Goal: Transaction & Acquisition: Subscribe to service/newsletter

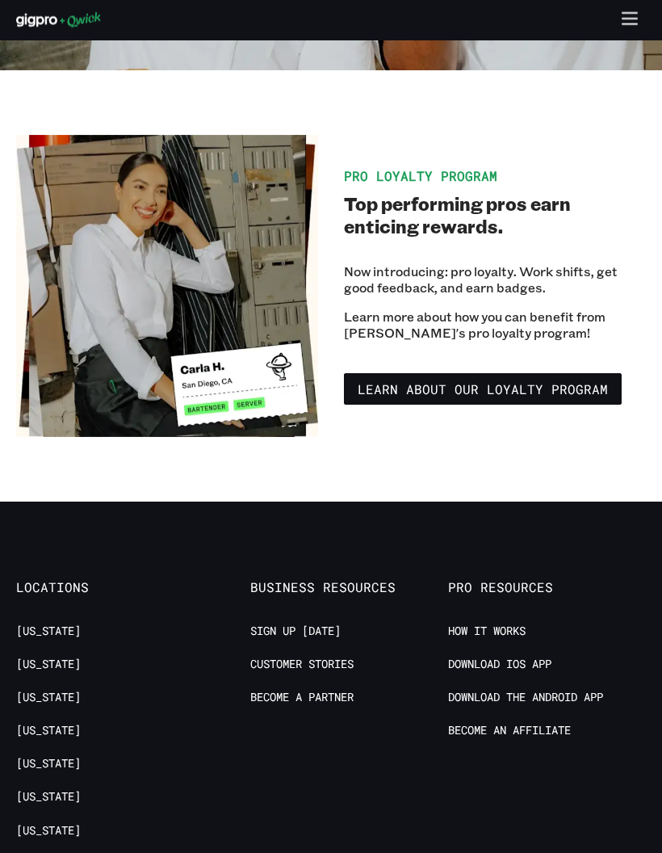
scroll to position [3164, 0]
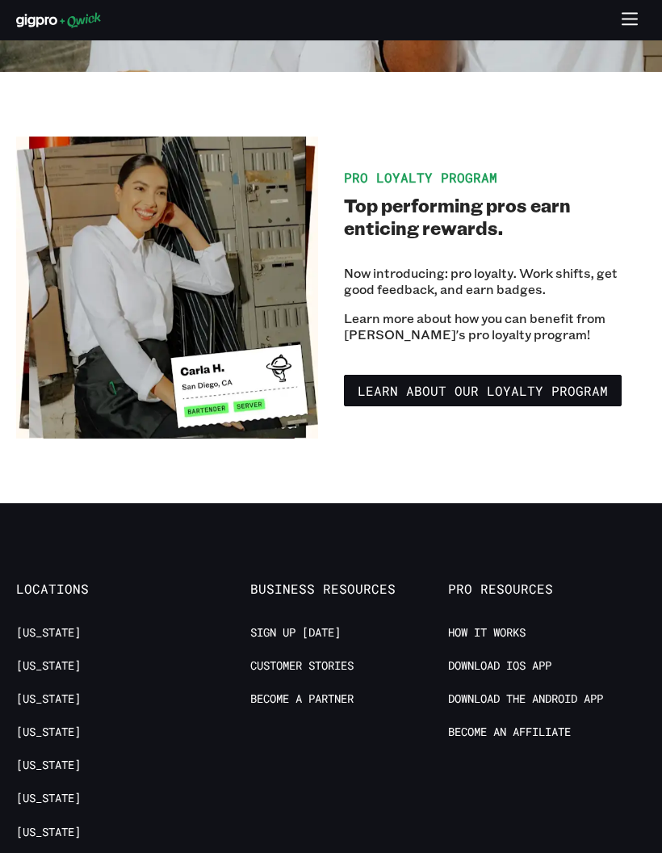
click at [626, 20] on icon "button" at bounding box center [630, 20] width 19 height 19
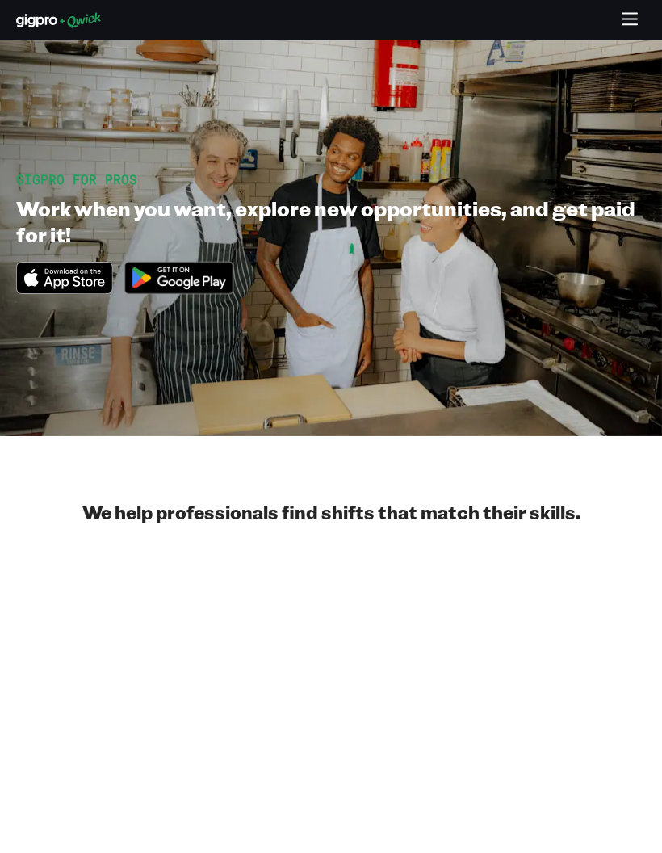
scroll to position [0, 0]
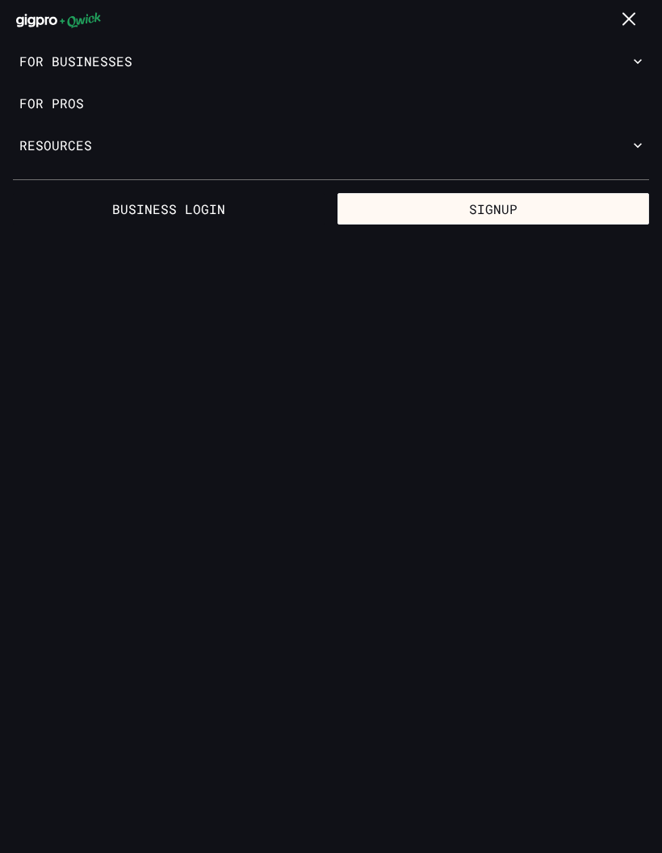
click at [82, 103] on link "For Pros" at bounding box center [331, 103] width 662 height 42
click at [75, 106] on link "For Pros" at bounding box center [331, 103] width 662 height 42
click at [69, 112] on link "For Pros" at bounding box center [331, 103] width 662 height 42
click at [434, 210] on button "Signup" at bounding box center [494, 209] width 312 height 32
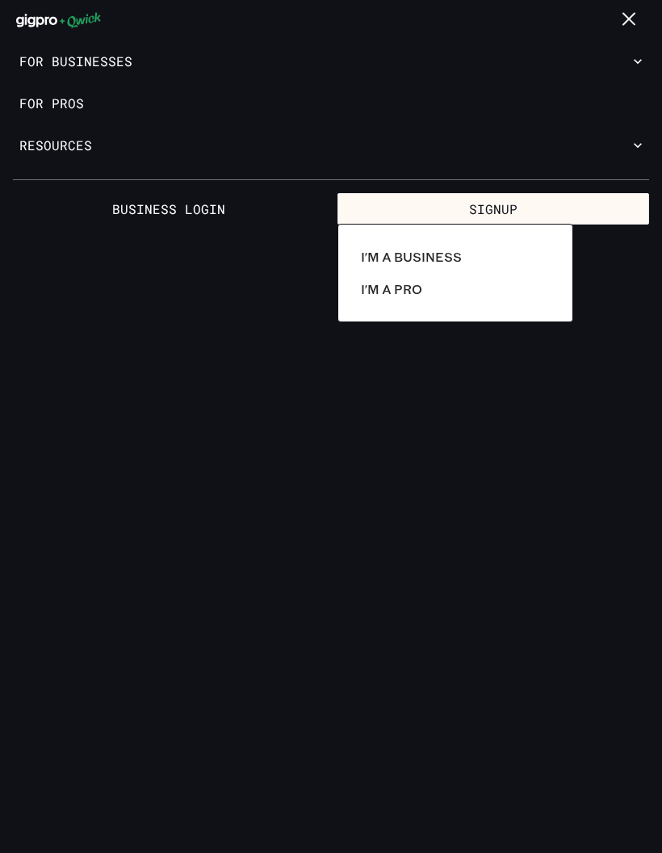
click at [413, 289] on p "I'm a Pro" at bounding box center [391, 288] width 61 height 19
click at [417, 283] on p "I'm a Pro" at bounding box center [391, 288] width 61 height 19
click at [528, 202] on div at bounding box center [331, 426] width 662 height 853
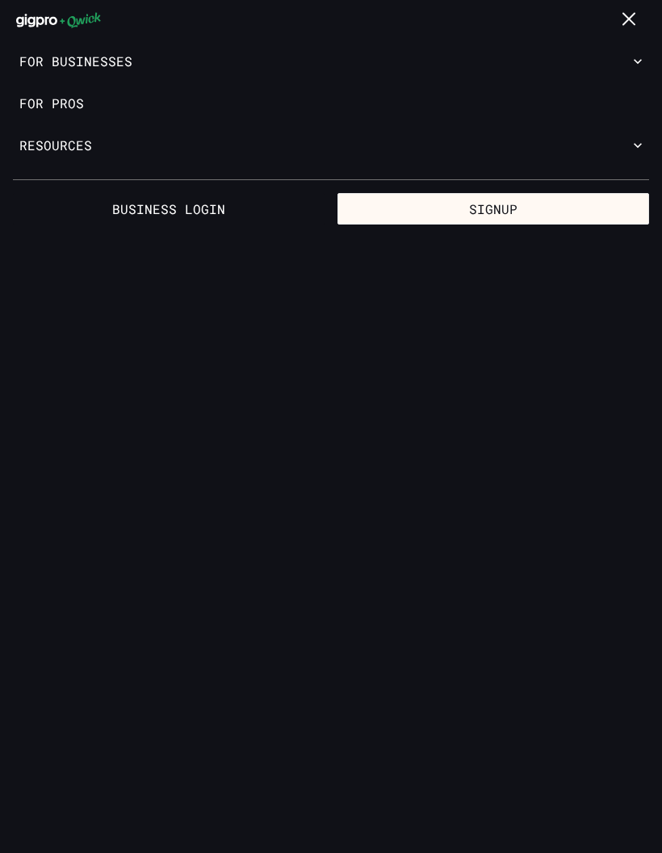
click at [512, 209] on button "Signup" at bounding box center [494, 209] width 312 height 32
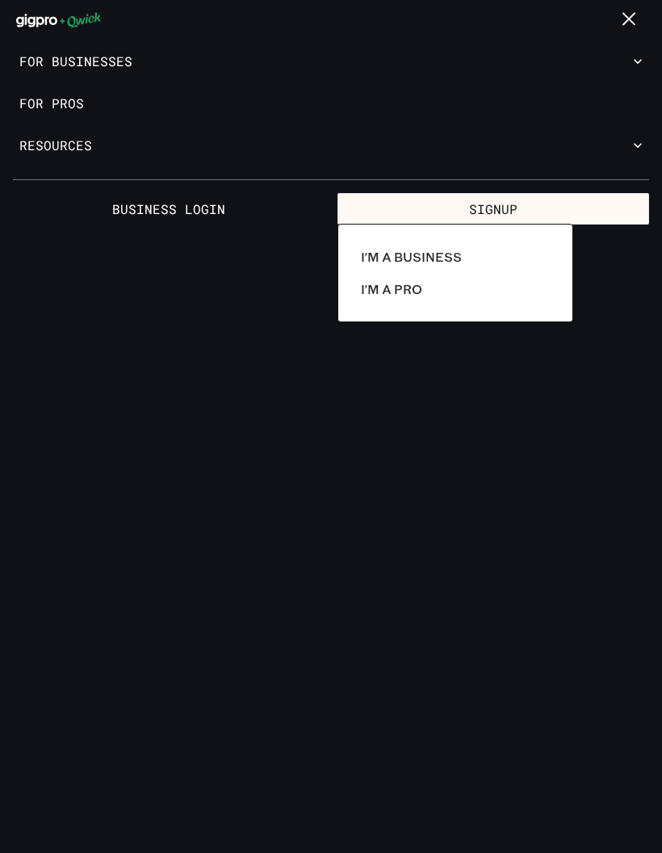
click at [393, 287] on p "I'm a Pro" at bounding box center [391, 288] width 61 height 19
click at [371, 291] on p "I'm a Pro" at bounding box center [391, 288] width 61 height 19
click at [421, 278] on link "I'm a Pro" at bounding box center [455, 289] width 202 height 32
